Goal: Transaction & Acquisition: Purchase product/service

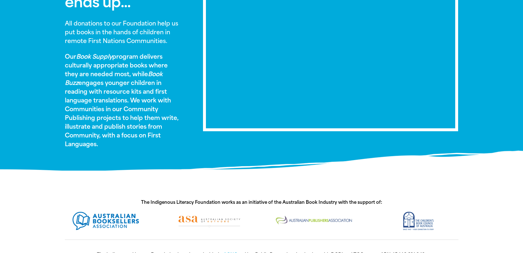
scroll to position [486, 0]
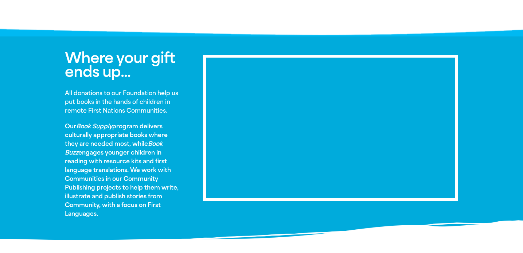
scroll to position [486, 0]
